Goal: Task Accomplishment & Management: Use online tool/utility

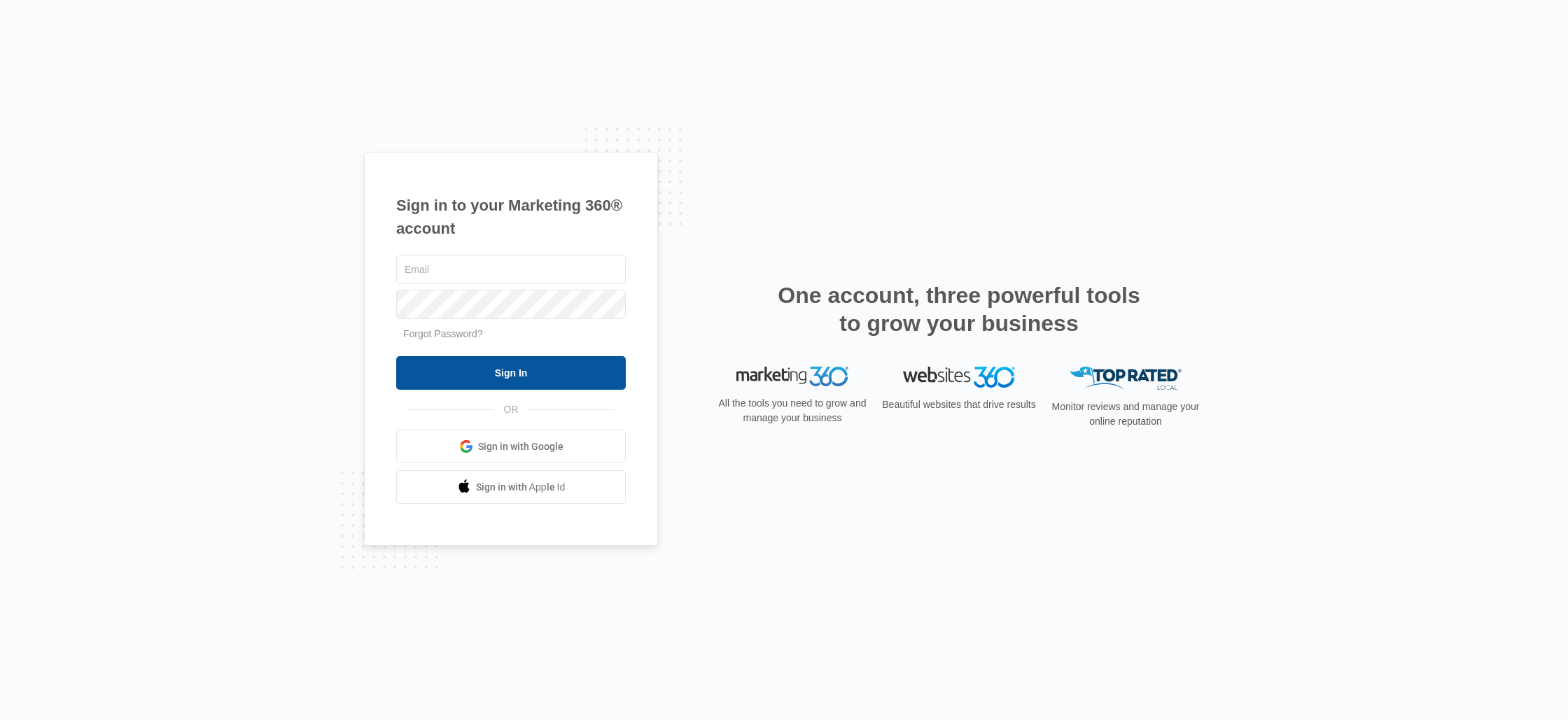
type input "[PERSON_NAME][EMAIL_ADDRESS][DOMAIN_NAME]"
click at [525, 366] on input "Sign In" at bounding box center [511, 373] width 229 height 34
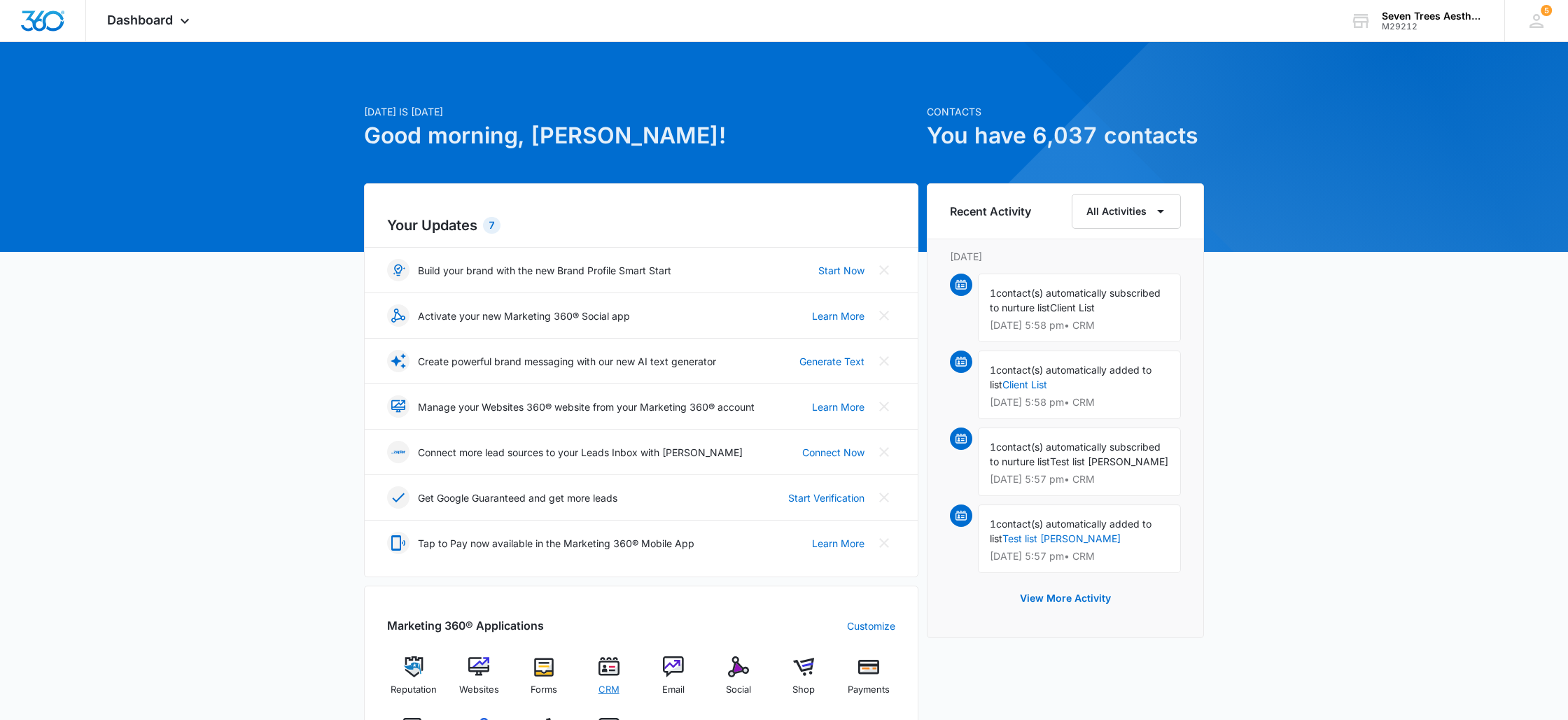
click at [615, 673] on img at bounding box center [608, 666] width 21 height 21
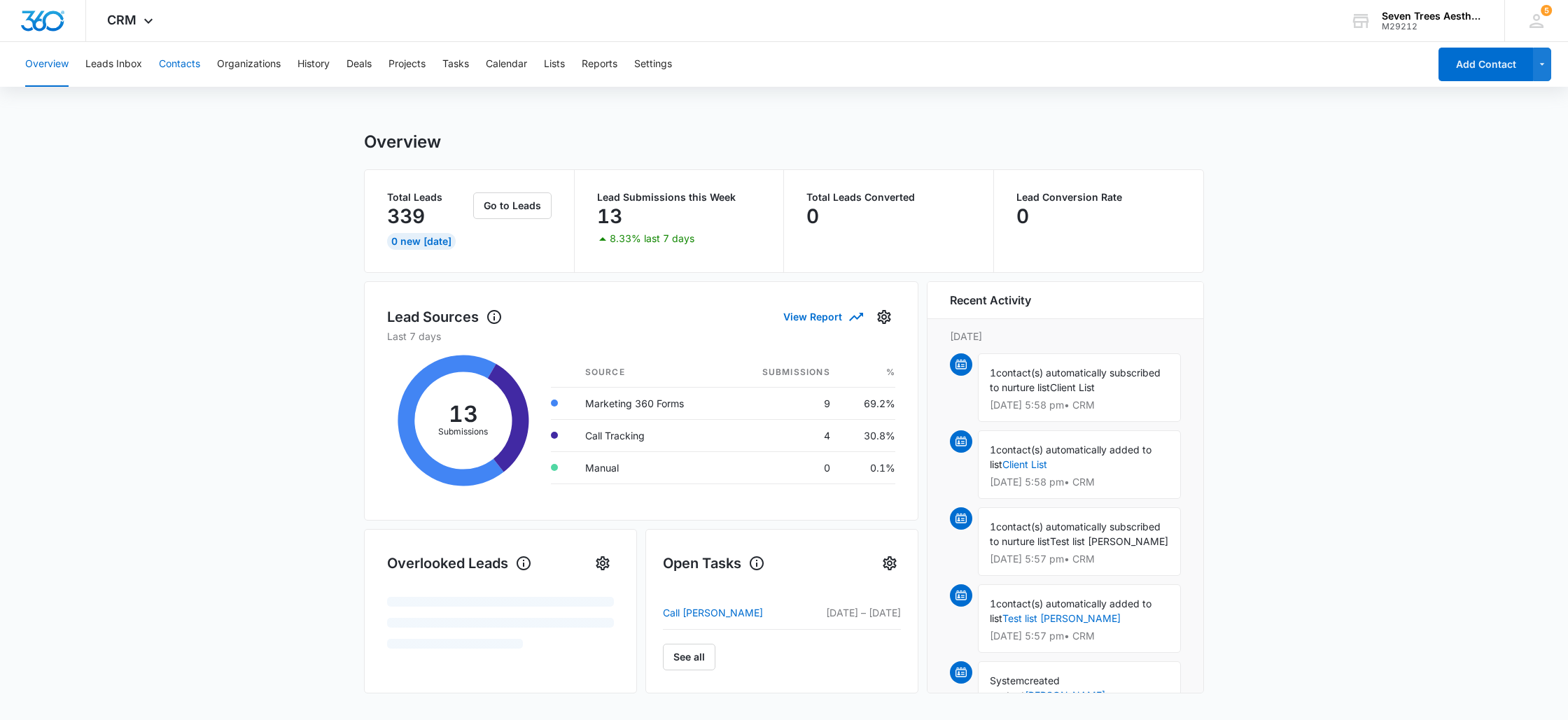
click at [162, 58] on button "Contacts" at bounding box center [179, 64] width 41 height 45
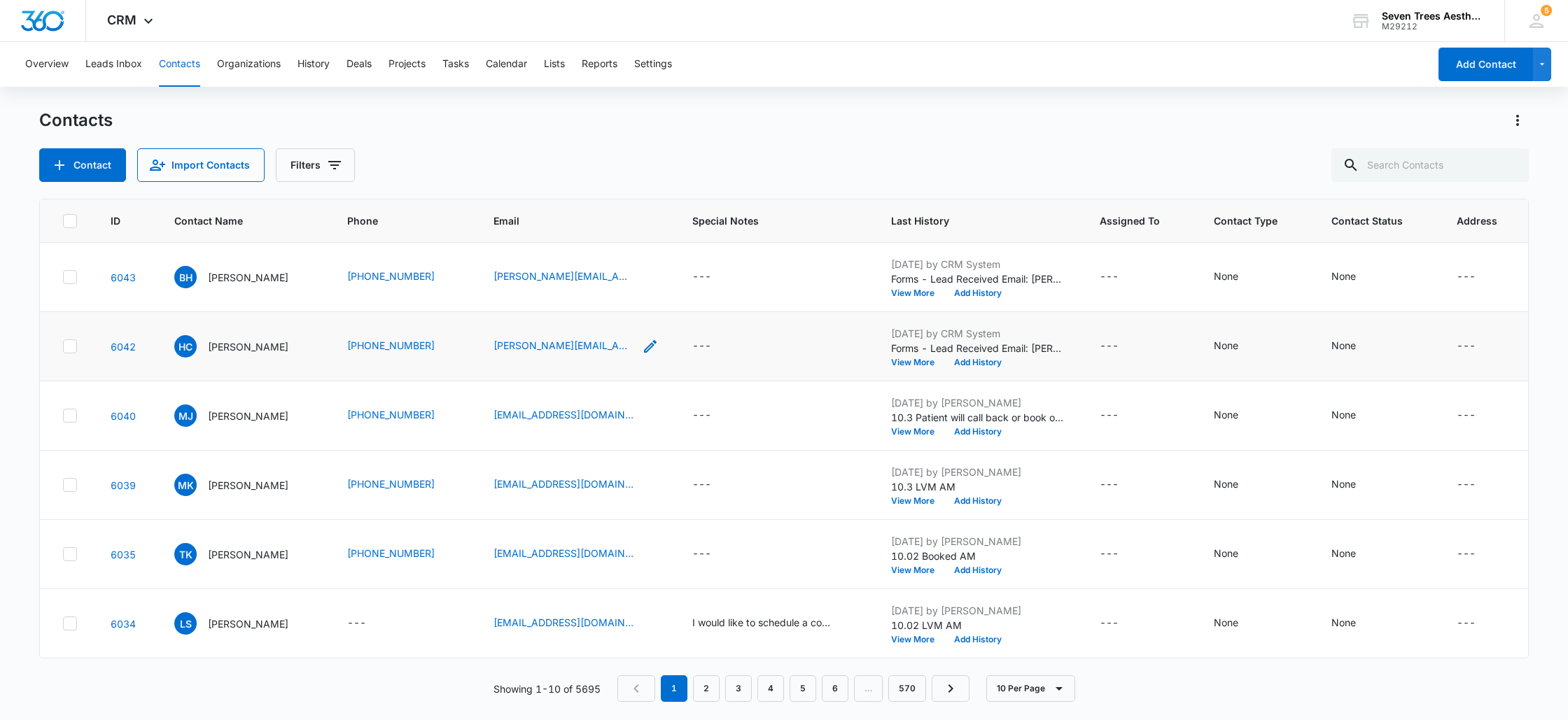
click at [642, 344] on icon "Email - hadley.carper@uchealth.org - Select to Edit Field" at bounding box center [650, 346] width 17 height 17
drag, startPoint x: 512, startPoint y: 246, endPoint x: 641, endPoint y: 253, distance: 129.2
click at [641, 253] on input "[PERSON_NAME][EMAIL_ADDRESS][PERSON_NAME][DOMAIN_NAME]" at bounding box center [593, 257] width 177 height 34
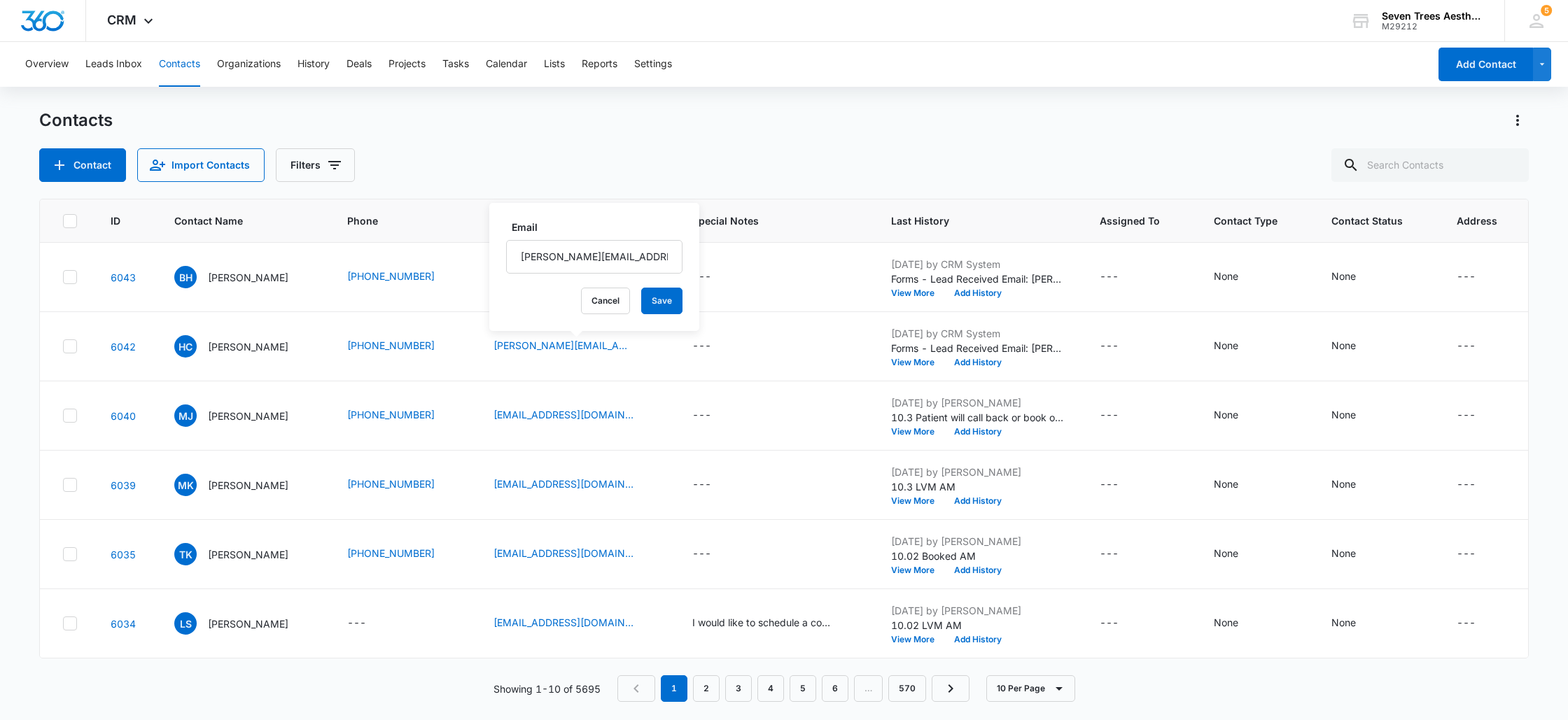
click at [536, 102] on div "Overview Leads Inbox Contacts Organizations History Deals Projects Tasks Calend…" at bounding box center [784, 380] width 1568 height 677
drag, startPoint x: 631, startPoint y: 278, endPoint x: 635, endPoint y: 269, distance: 9.8
click at [642, 278] on icon "Email - beckie.dunton@gmail.com - Select to Edit Field" at bounding box center [650, 276] width 17 height 17
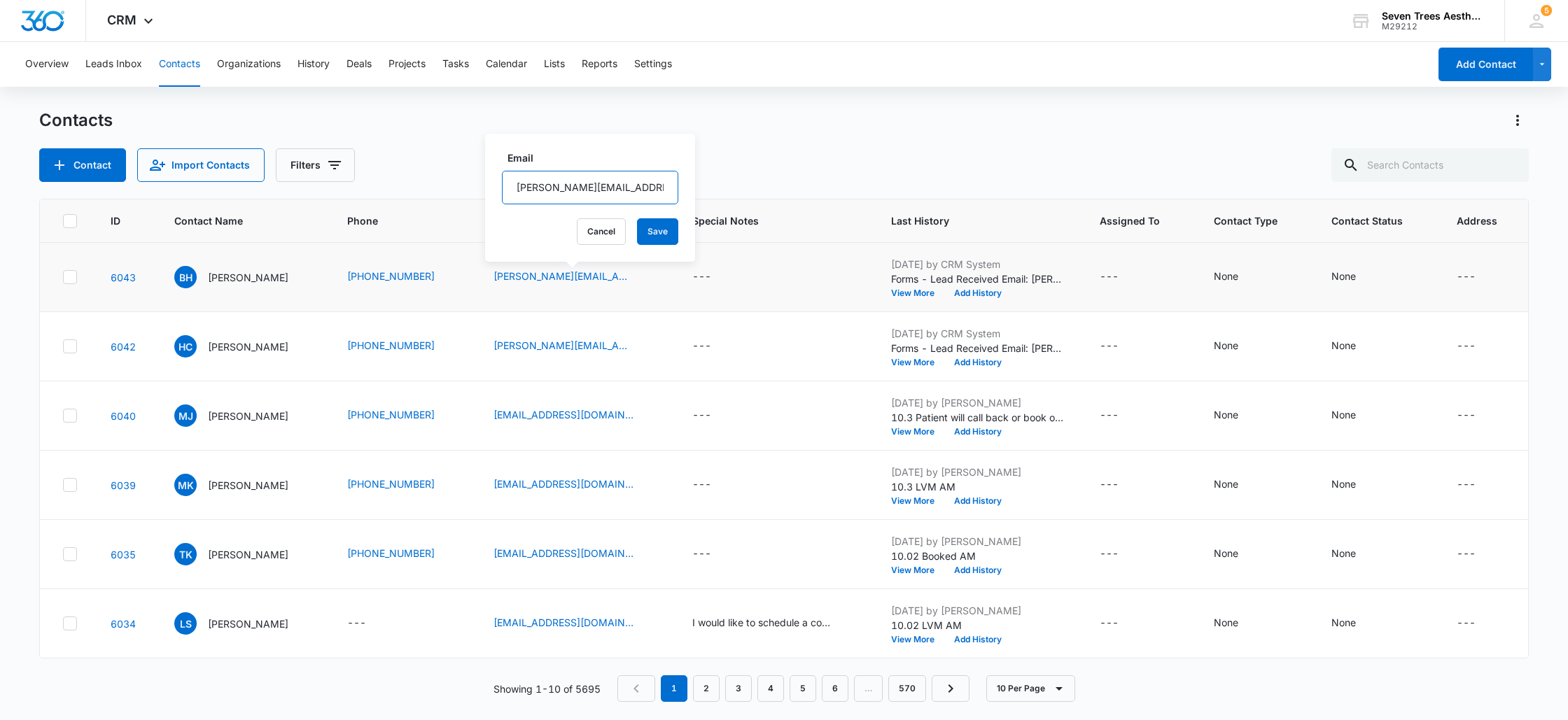
scroll to position [0, 12]
drag, startPoint x: 511, startPoint y: 187, endPoint x: 644, endPoint y: 198, distance: 133.5
click at [644, 198] on div "Email beckie.dunton@gmail.com Cancel Save" at bounding box center [589, 197] width 210 height 128
drag, startPoint x: 454, startPoint y: 348, endPoint x: 457, endPoint y: 341, distance: 7.6
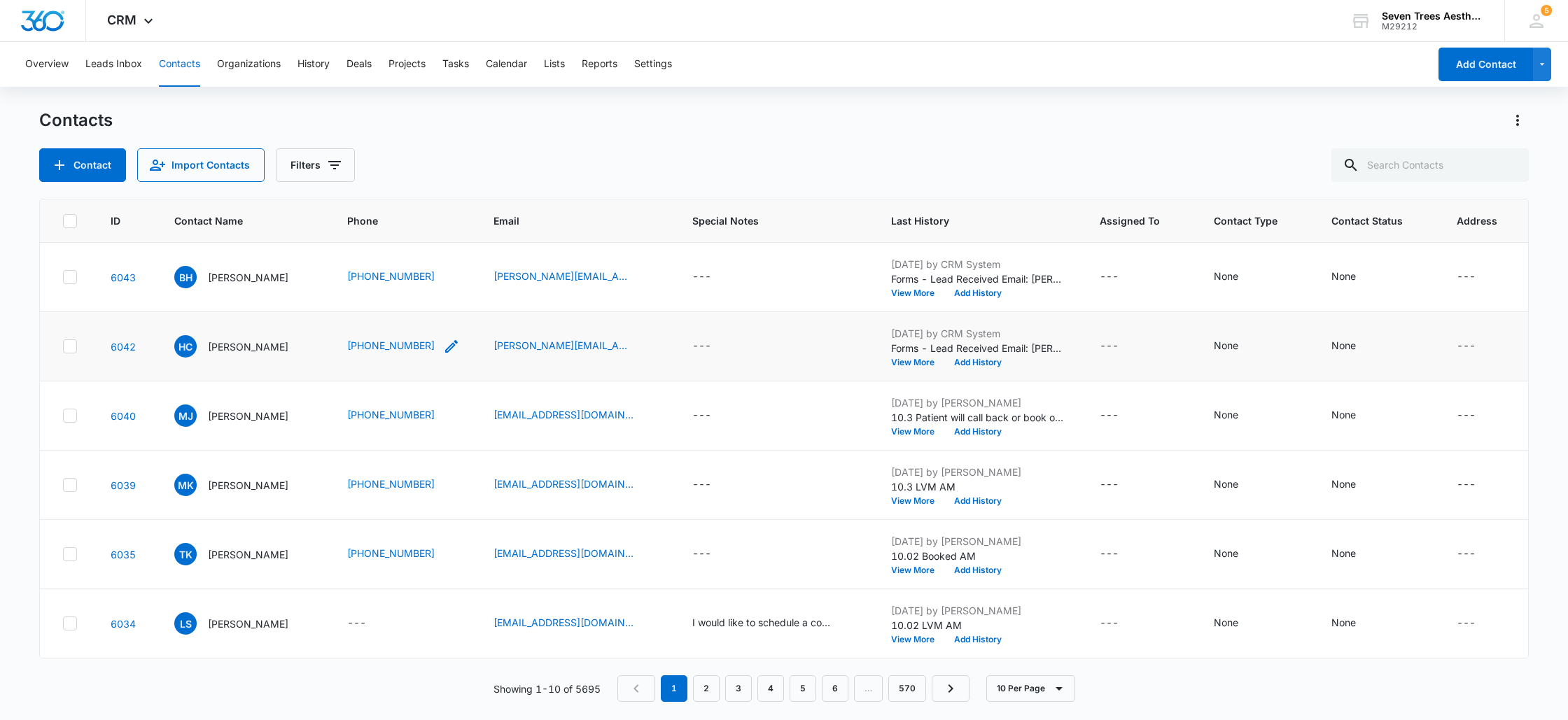
click at [454, 348] on icon "Phone - (843) 518-2984 - Select to Edit Field" at bounding box center [451, 346] width 17 height 17
drag, startPoint x: 447, startPoint y: 254, endPoint x: 352, endPoint y: 252, distance: 95.0
click at [352, 252] on input "Phone" at bounding box center [429, 257] width 177 height 34
click at [910, 359] on button "View More" at bounding box center [917, 362] width 53 height 8
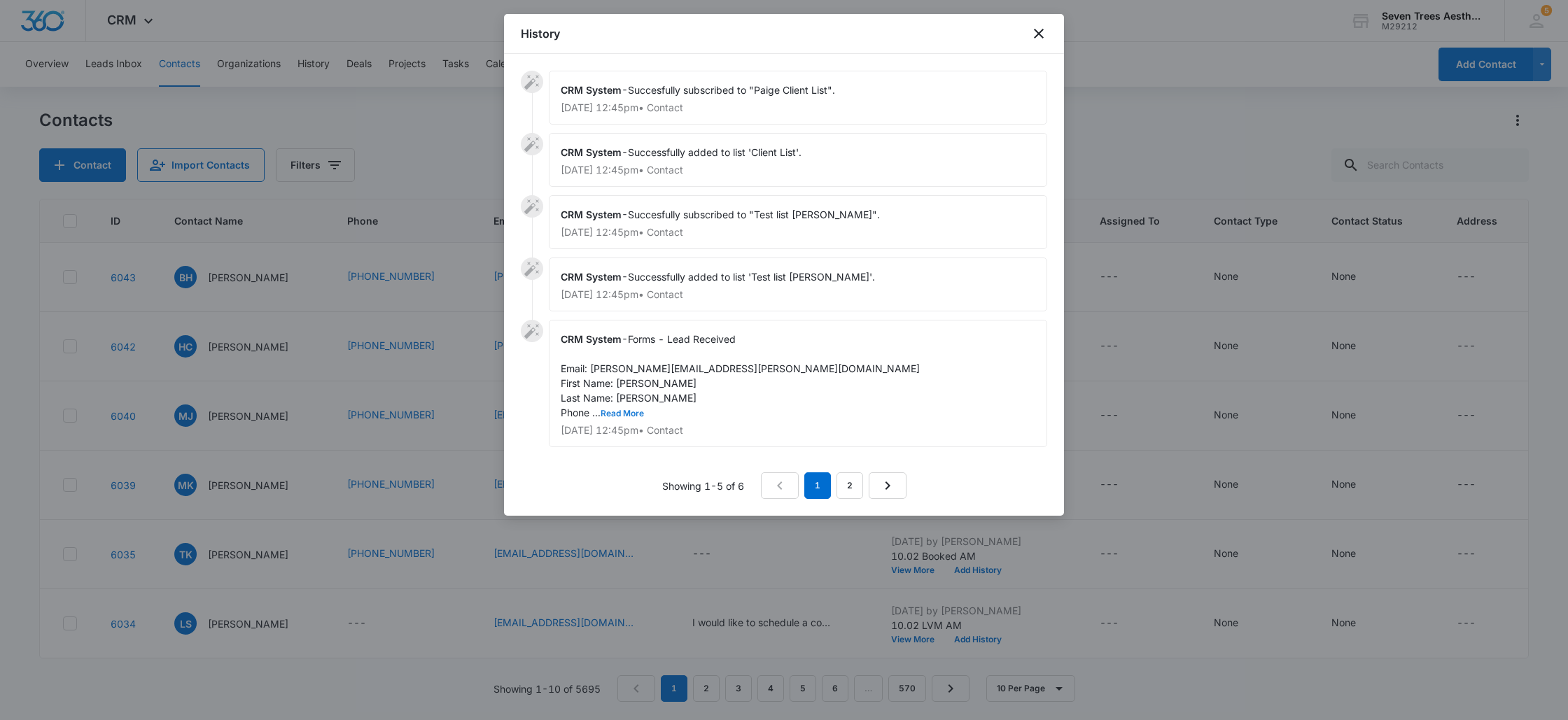
click at [614, 414] on button "Read More" at bounding box center [622, 414] width 44 height 8
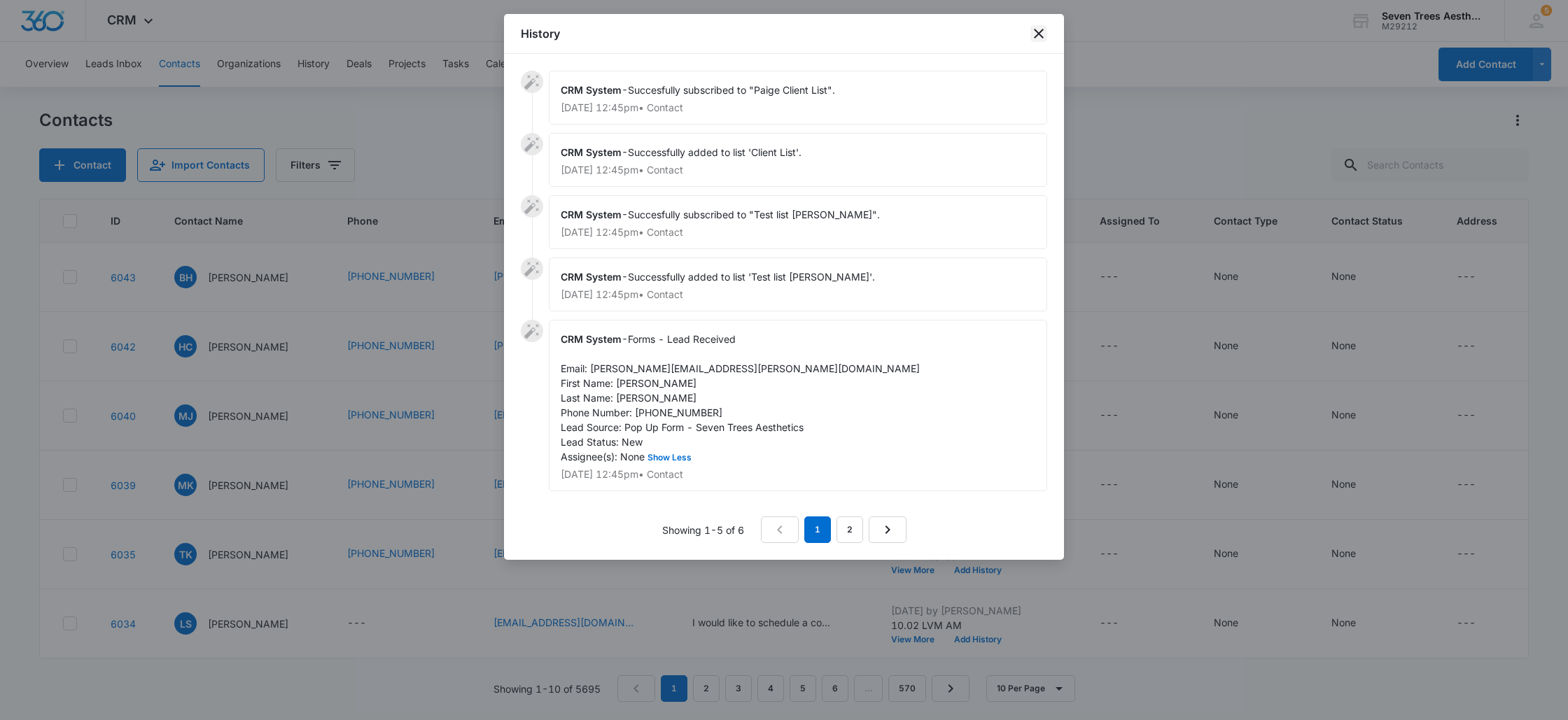
click at [1037, 32] on icon "close" at bounding box center [1038, 34] width 10 height 10
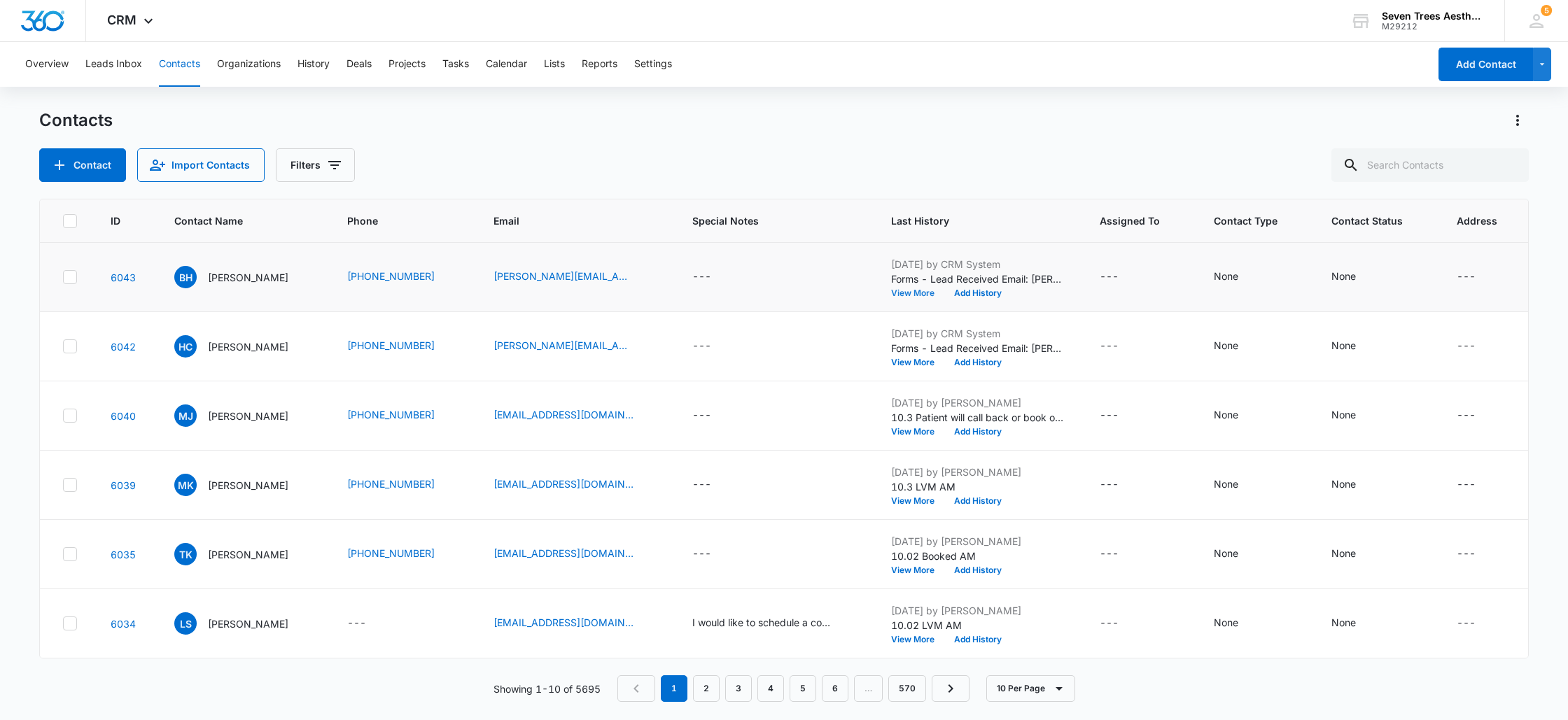
click at [919, 292] on button "View More" at bounding box center [917, 293] width 53 height 8
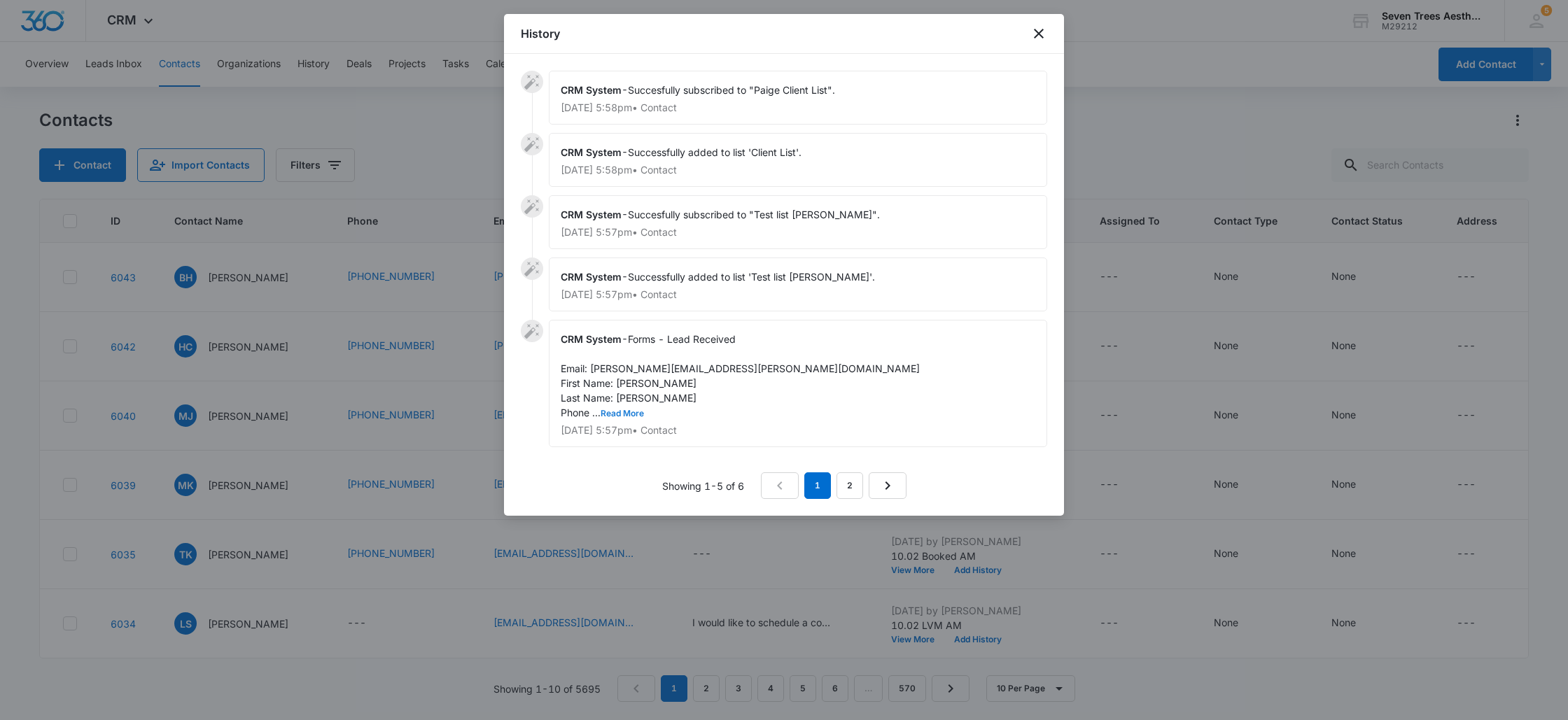
click at [620, 414] on button "Read More" at bounding box center [622, 414] width 44 height 8
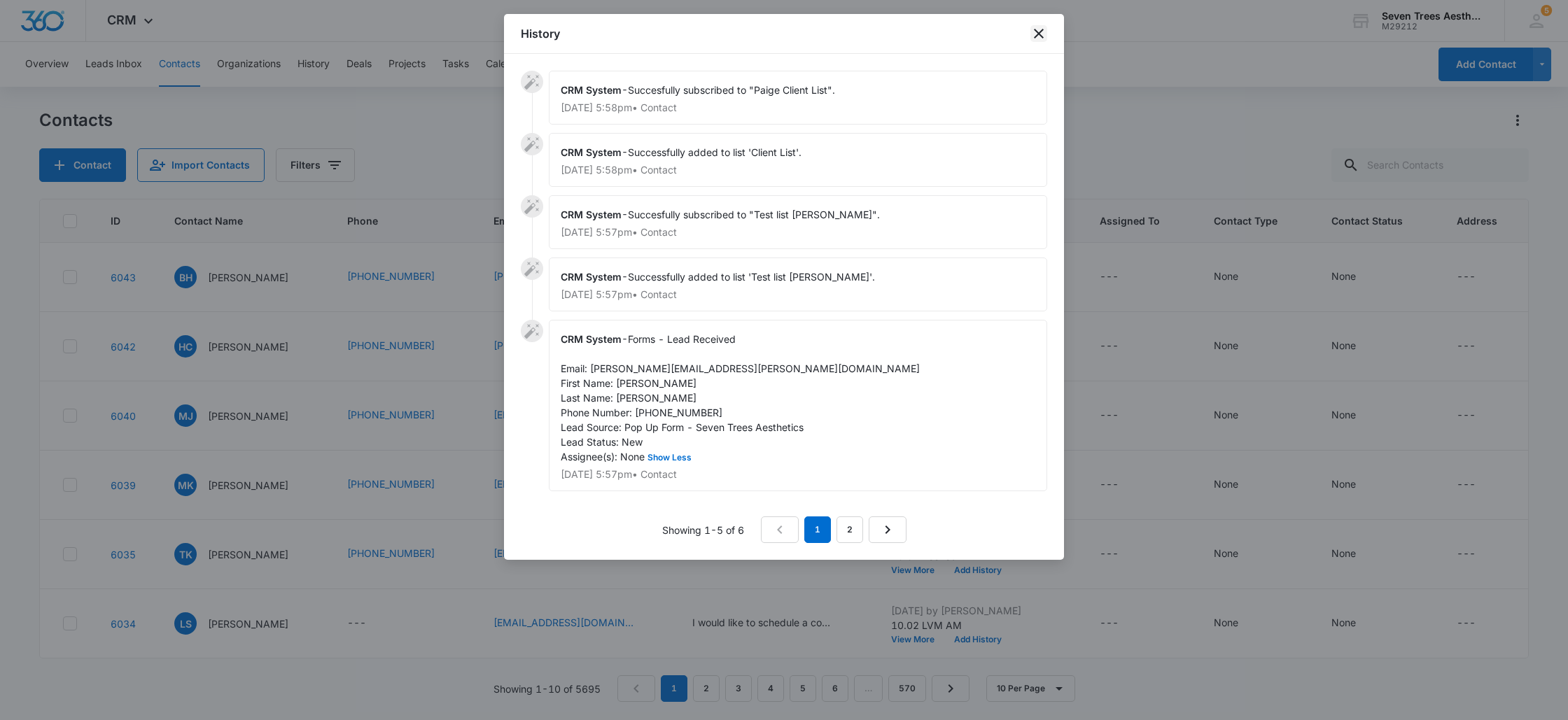
click at [1041, 33] on icon "close" at bounding box center [1038, 33] width 17 height 17
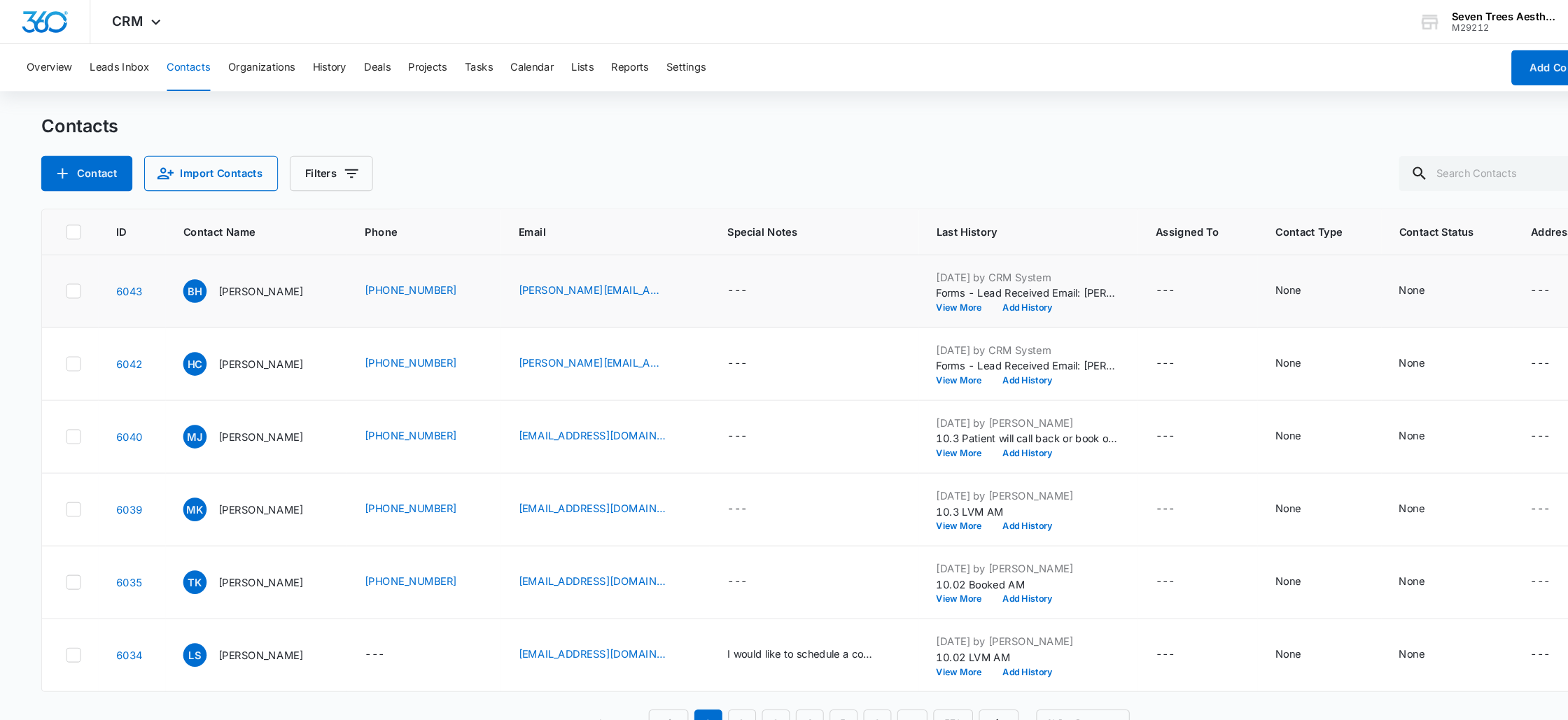
click at [986, 287] on div "Oct 5, 2025 by CRM System Forms - Lead Received Email: beckie.dunton@gmail.com …" at bounding box center [978, 277] width 175 height 41
click at [989, 296] on button "Add History" at bounding box center [978, 293] width 67 height 8
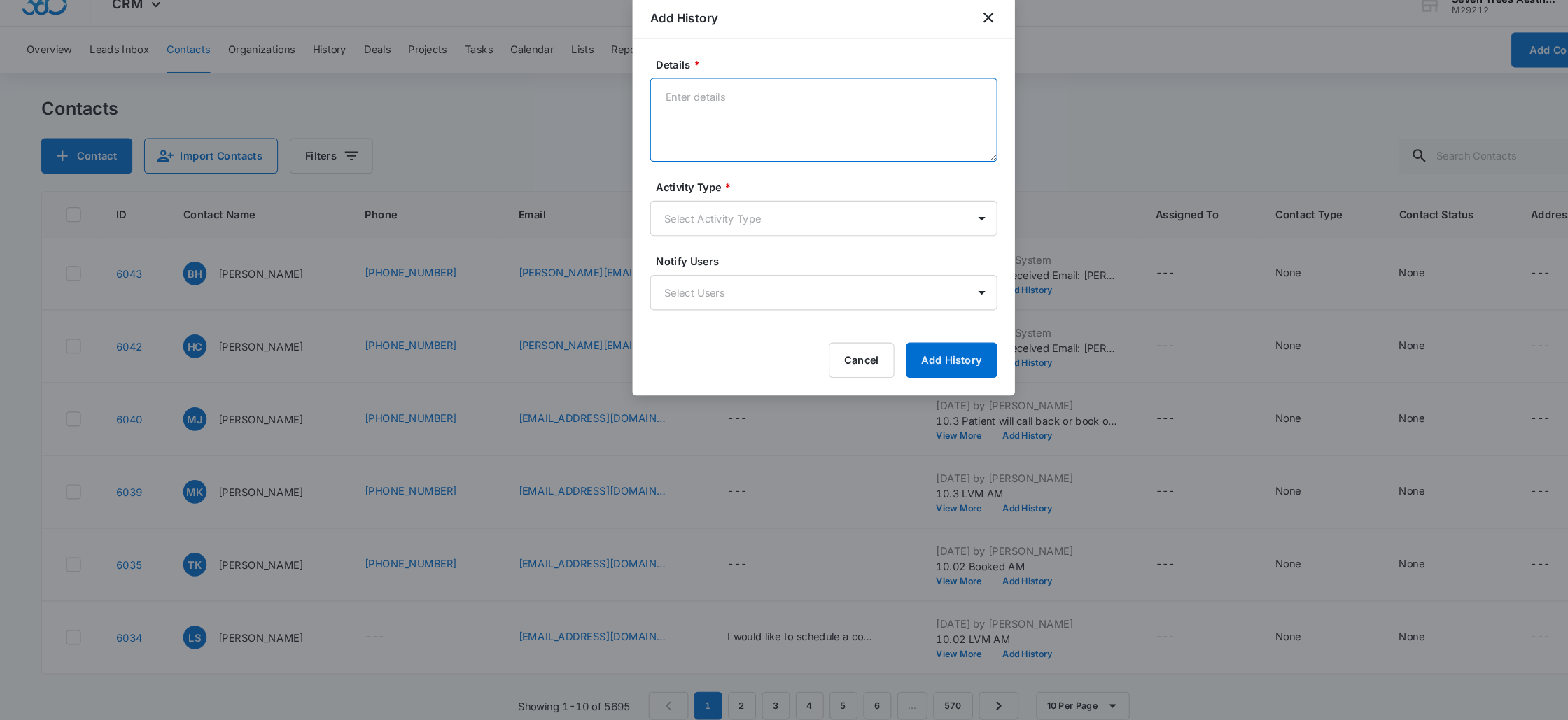
click at [752, 100] on textarea "Details *" at bounding box center [783, 131] width 330 height 80
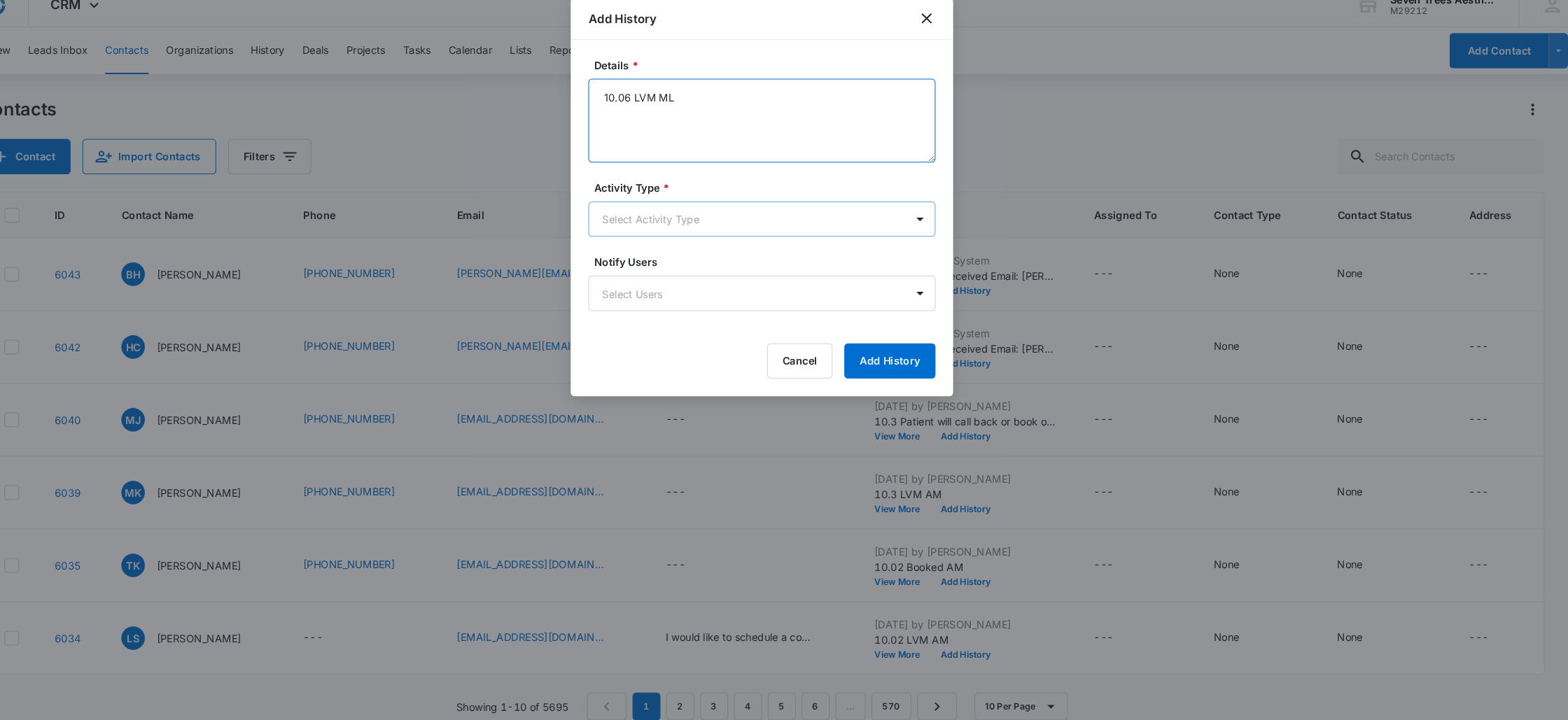
type textarea "10.06 LVM ML"
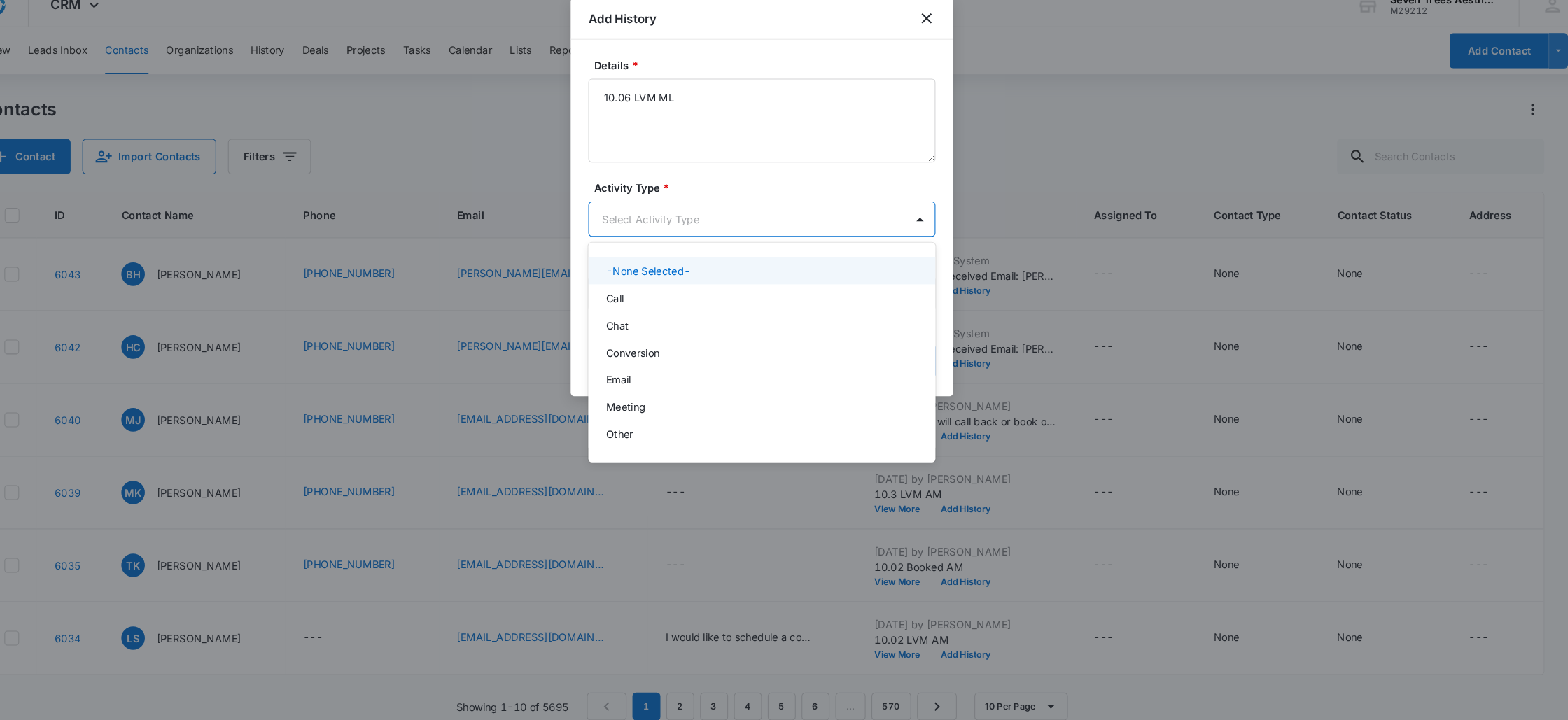
click at [715, 231] on body "CRM Apps Reputation Websites Forms CRM Email Social Shop Payments POS Content A…" at bounding box center [784, 360] width 1568 height 720
click at [671, 297] on div "Call" at bounding box center [782, 299] width 294 height 15
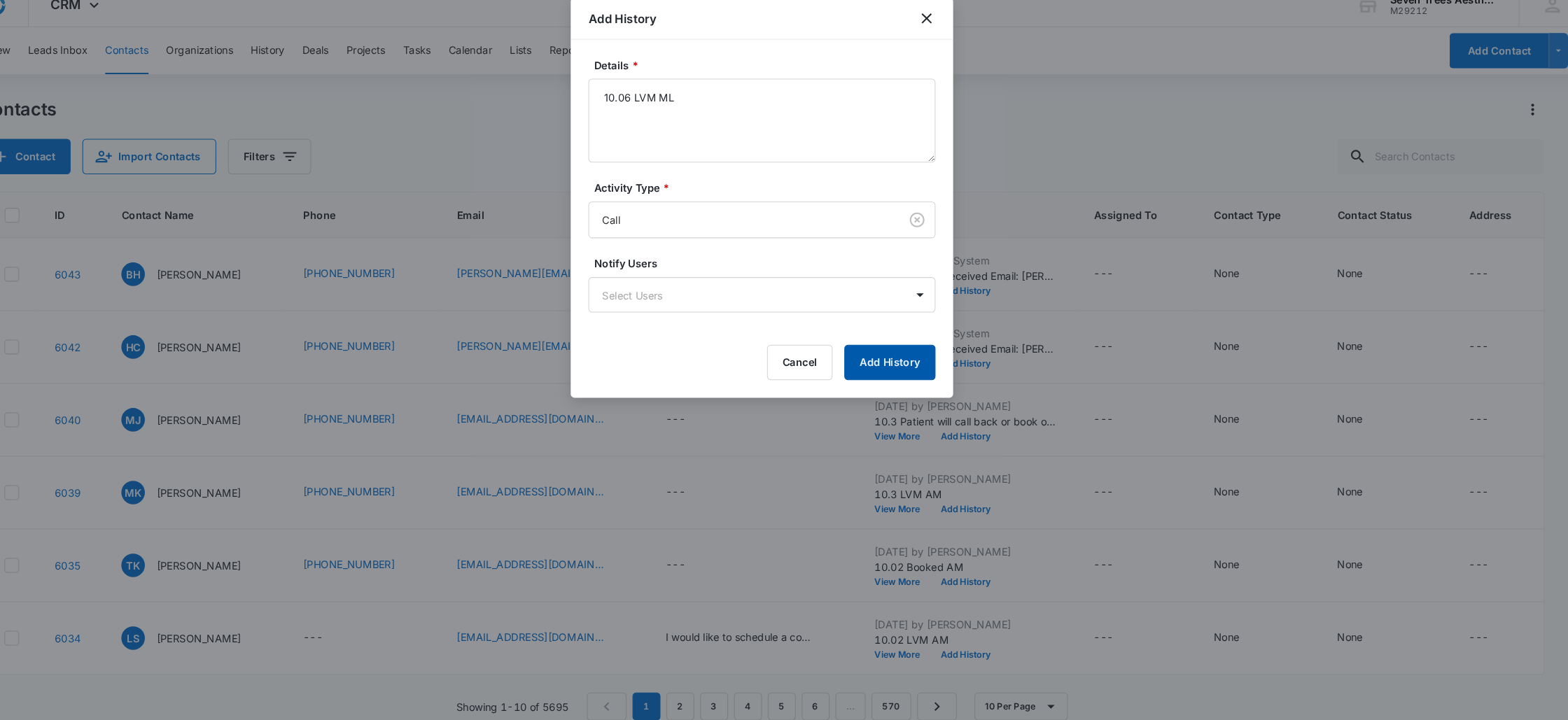
click at [889, 355] on button "Add History" at bounding box center [906, 361] width 87 height 34
